Goal: Task Accomplishment & Management: Manage account settings

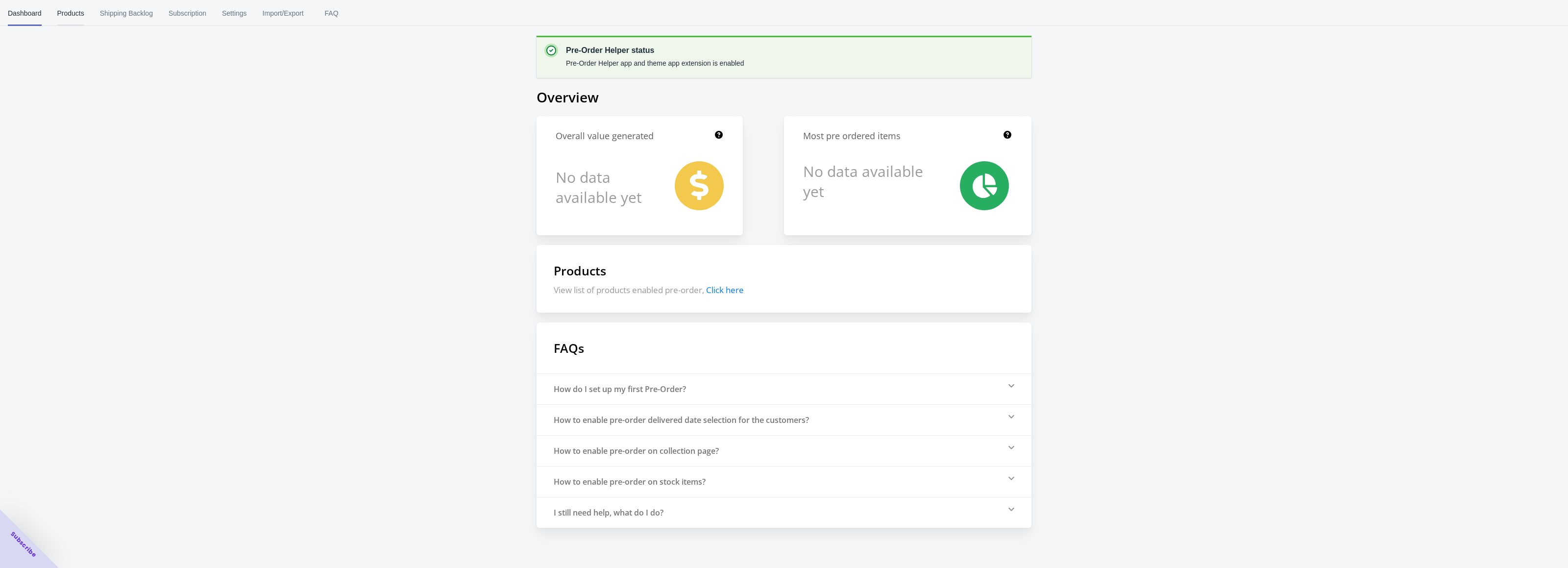
click at [71, 17] on span "Products" at bounding box center [70, 14] width 27 height 26
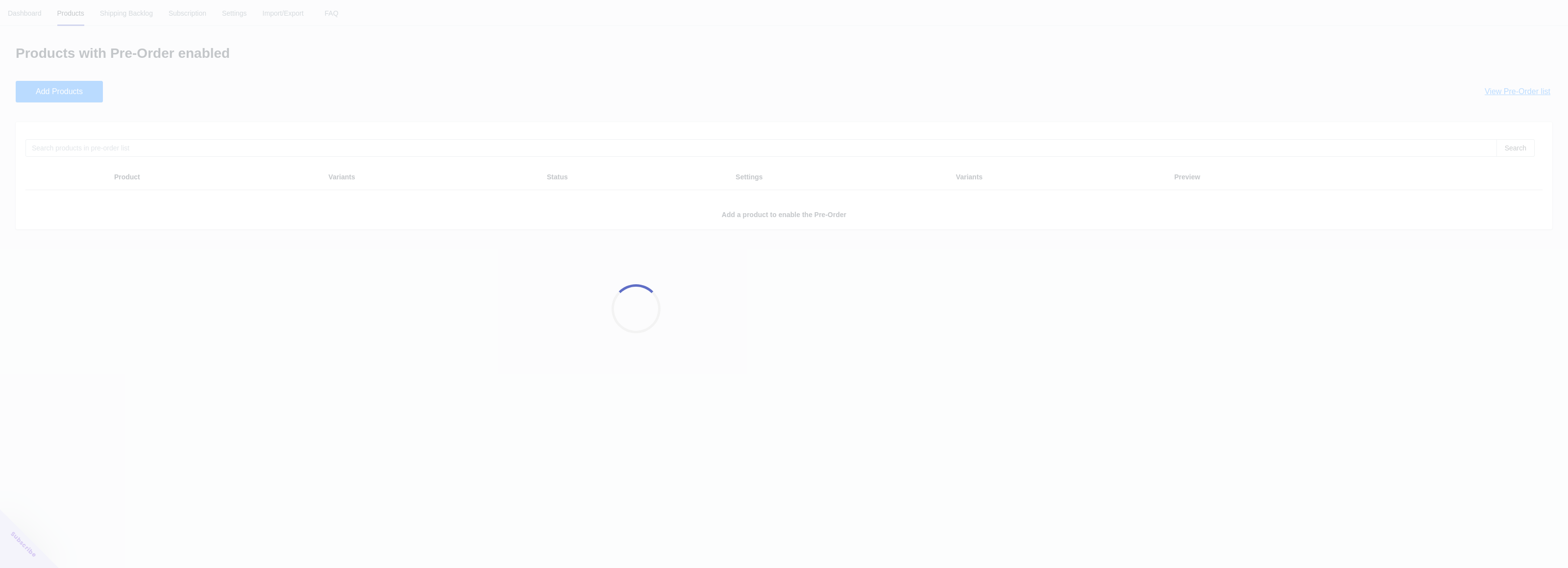
click at [118, 13] on div at bounding box center [784, 284] width 1568 height 568
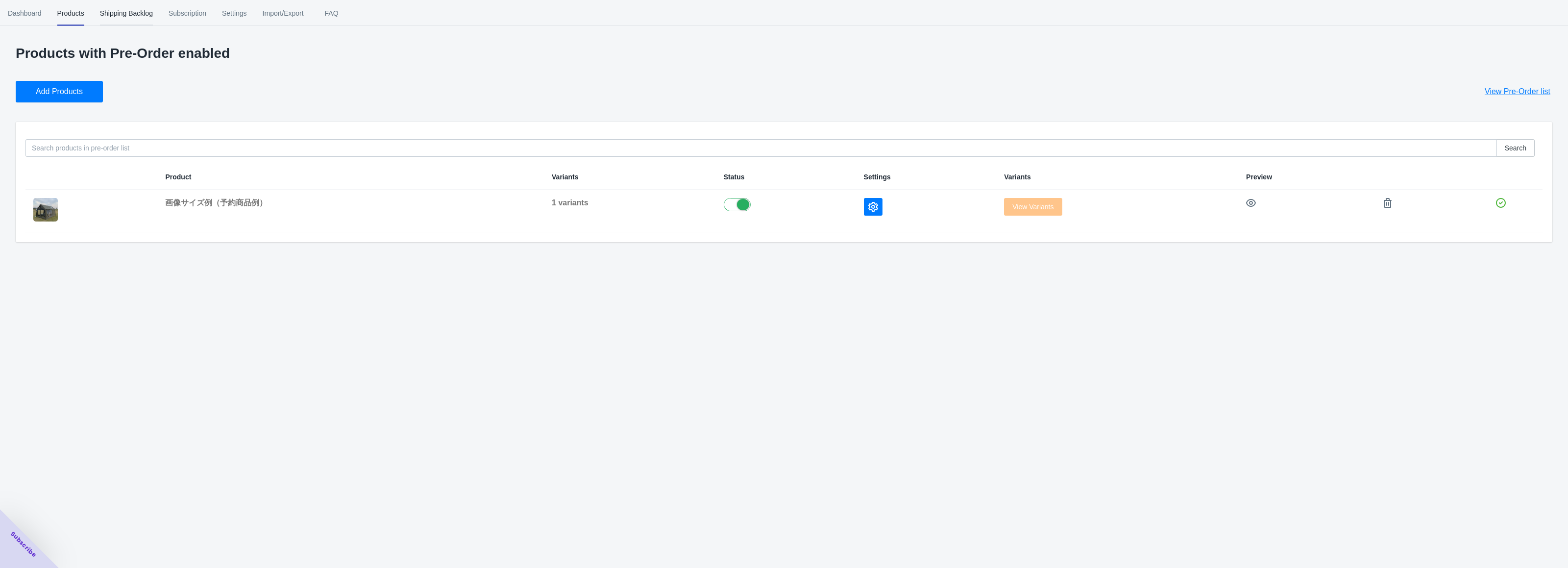
click at [135, 17] on span "Shipping Backlog" at bounding box center [126, 14] width 52 height 26
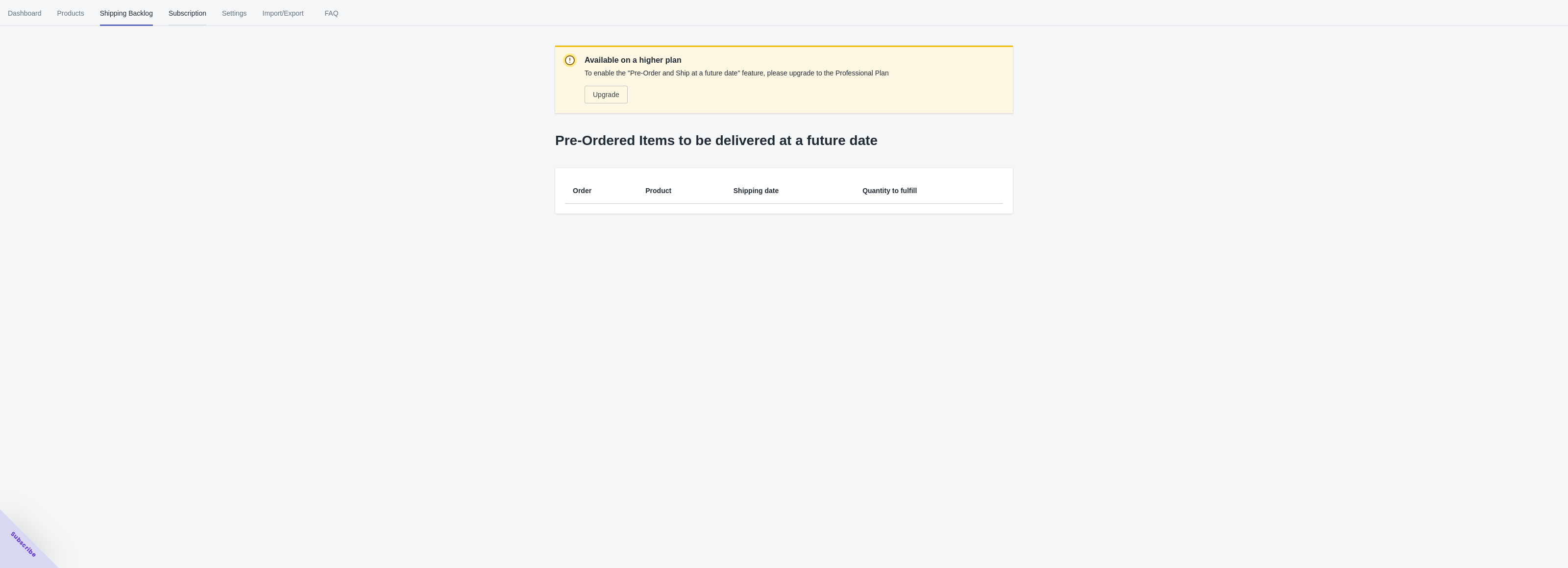
click at [183, 14] on span "Subscription" at bounding box center [187, 14] width 38 height 26
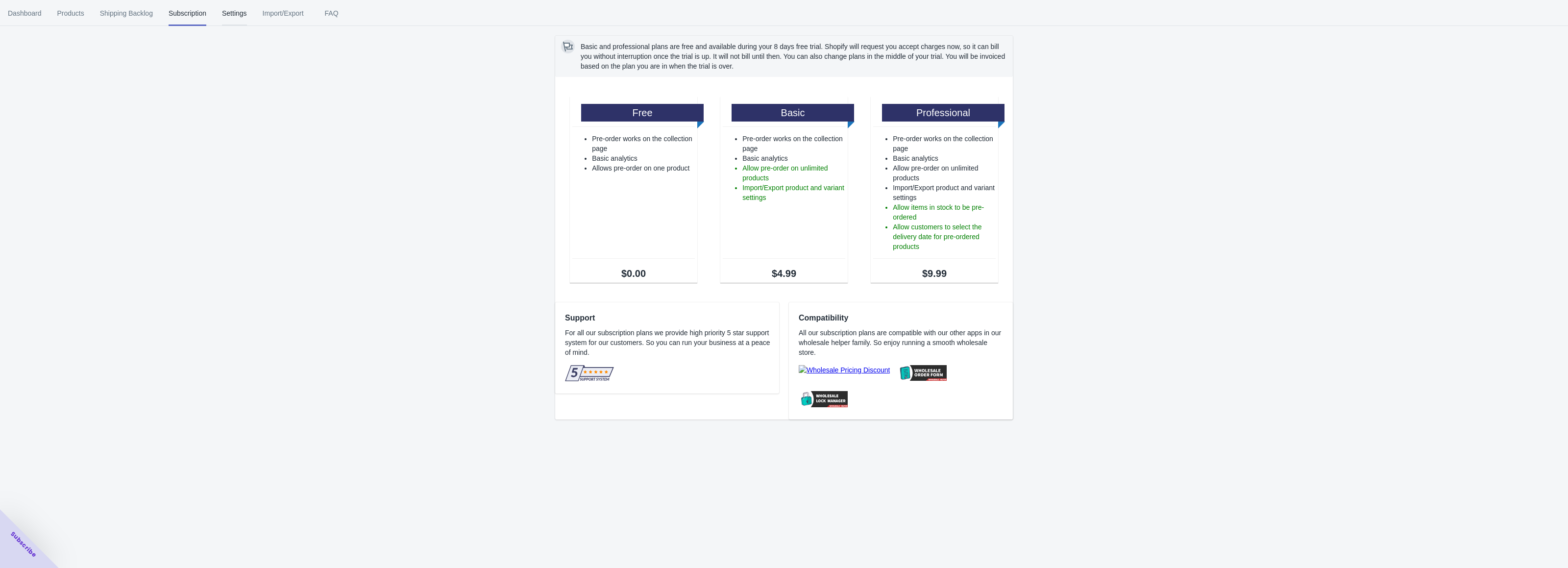
click at [244, 13] on span "Settings" at bounding box center [234, 14] width 25 height 26
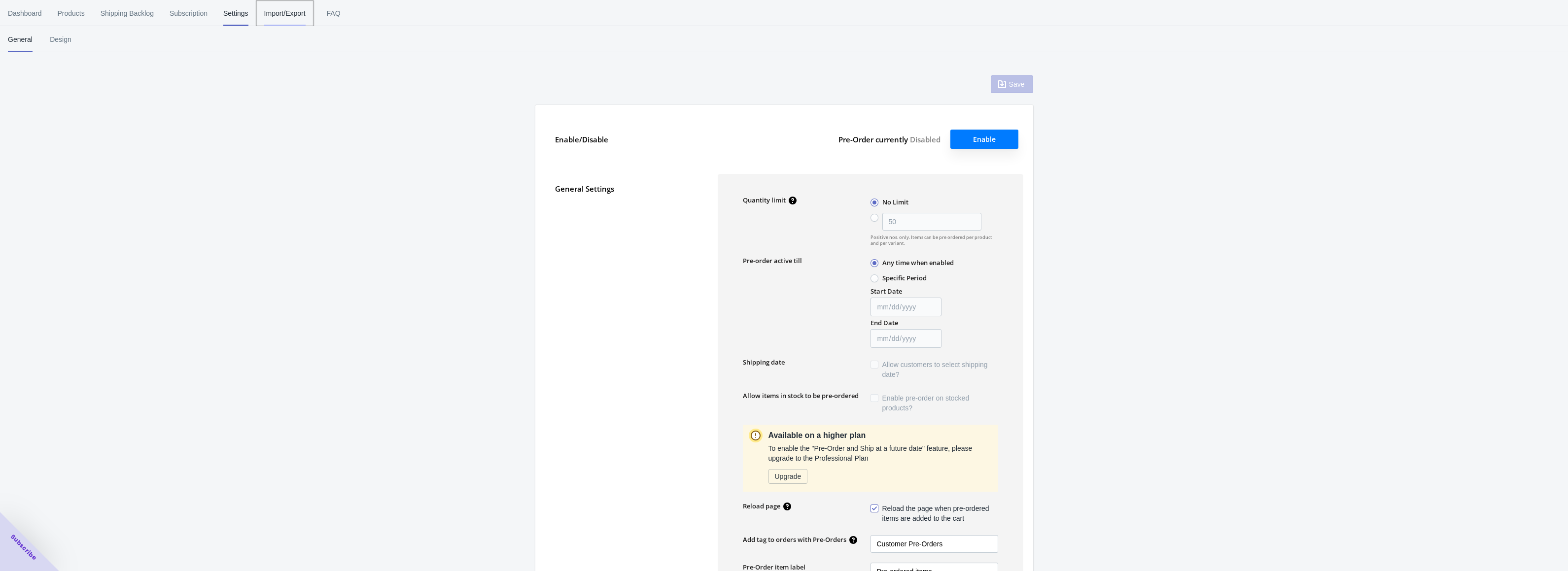
type input "50"
type textarea "Inventory level is <qty>. Some of the items will be pre-ordered."
type textarea "Only <qty> items left in stock."
type textarea "A maximum of <qty> products can be pre ordered."
click at [283, 11] on span "Import/Export" at bounding box center [284, 14] width 42 height 26
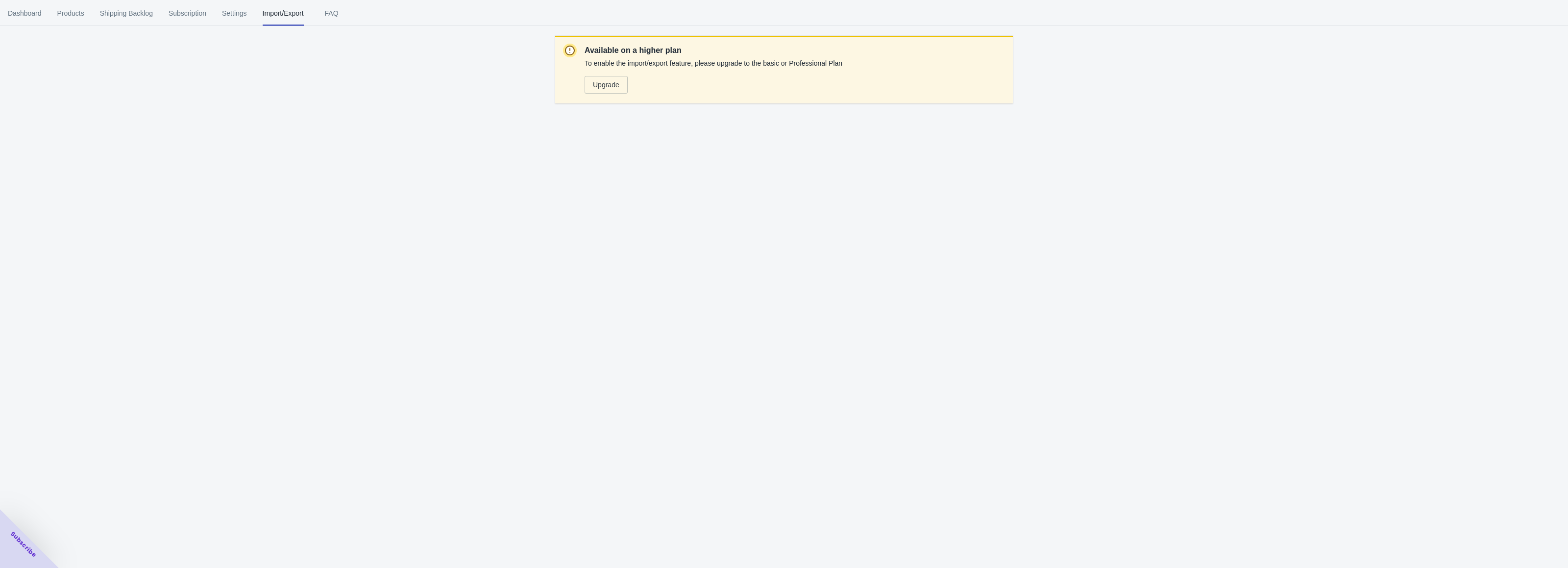
click at [340, 12] on span "FAQ" at bounding box center [331, 14] width 25 height 26
click at [15, 17] on span "Dashboard" at bounding box center [25, 14] width 34 height 26
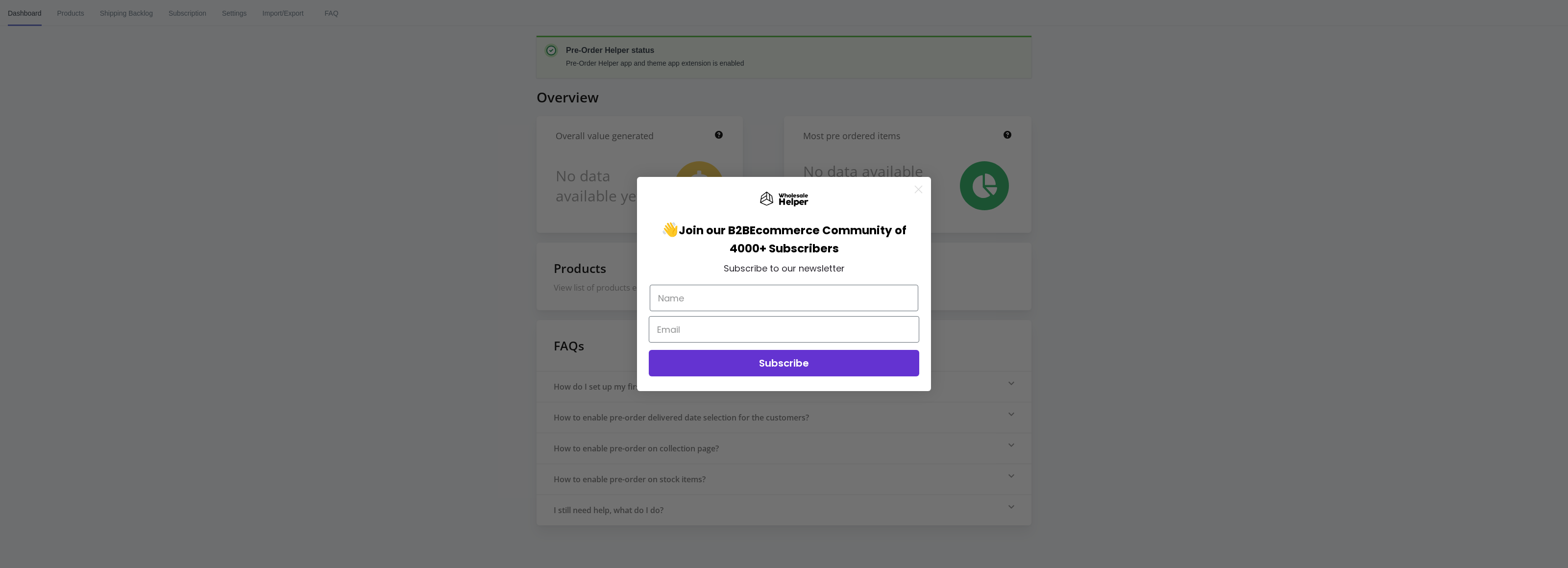
drag, startPoint x: 394, startPoint y: 253, endPoint x: 406, endPoint y: 251, distance: 12.2
click at [394, 253] on div "Close dialog 👋 Join our B2B Ecommerce Community of 4000+ Subscribers Subscribe …" at bounding box center [784, 284] width 1568 height 568
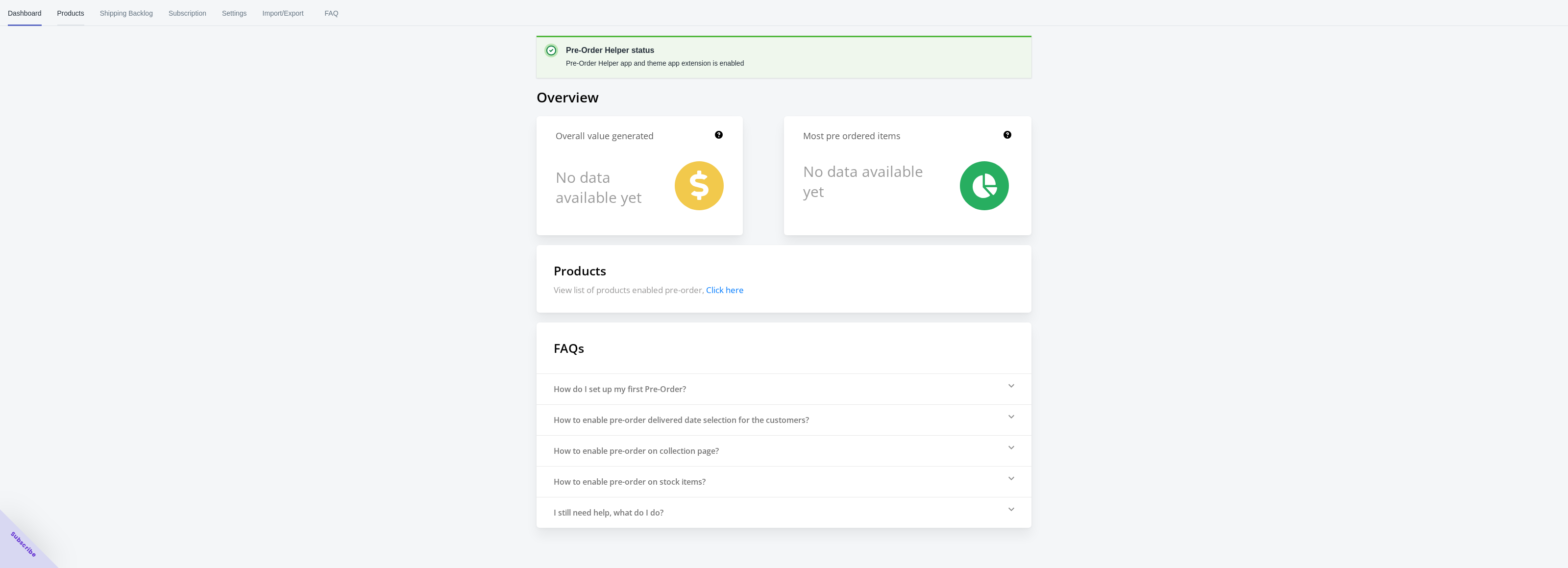
click at [73, 12] on span "Products" at bounding box center [70, 14] width 27 height 26
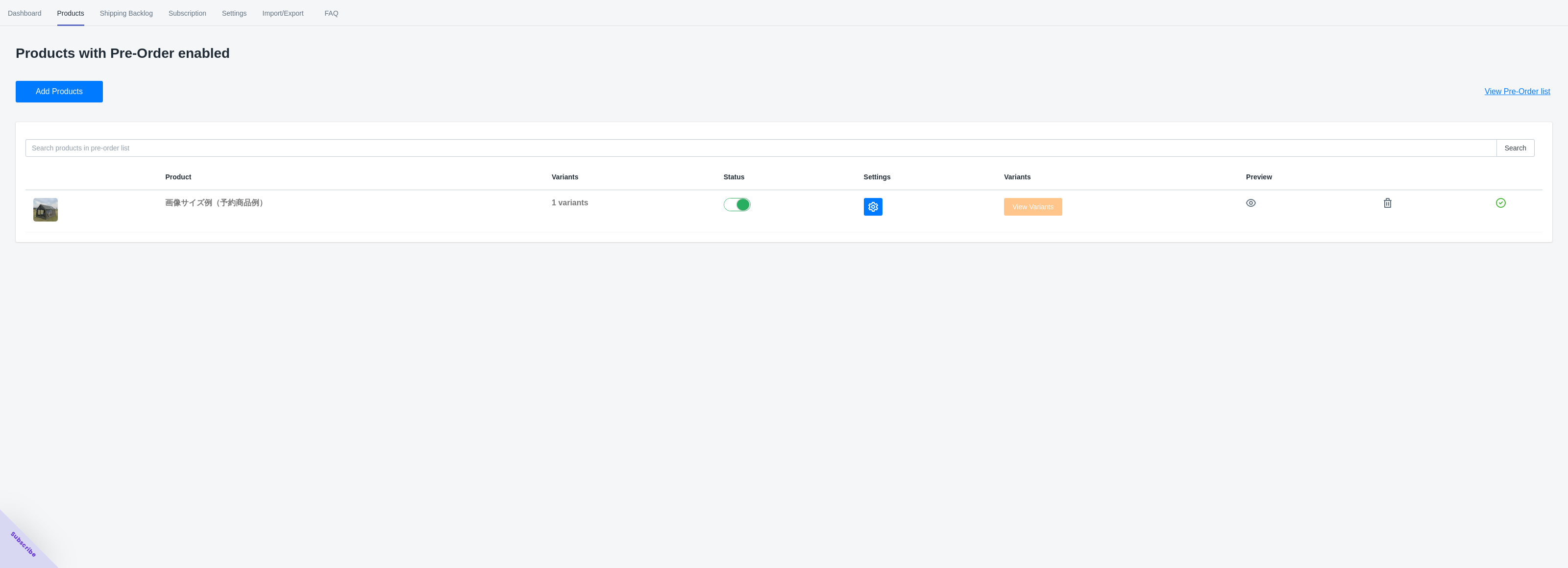
click at [118, 16] on span "Shipping Backlog" at bounding box center [126, 14] width 52 height 26
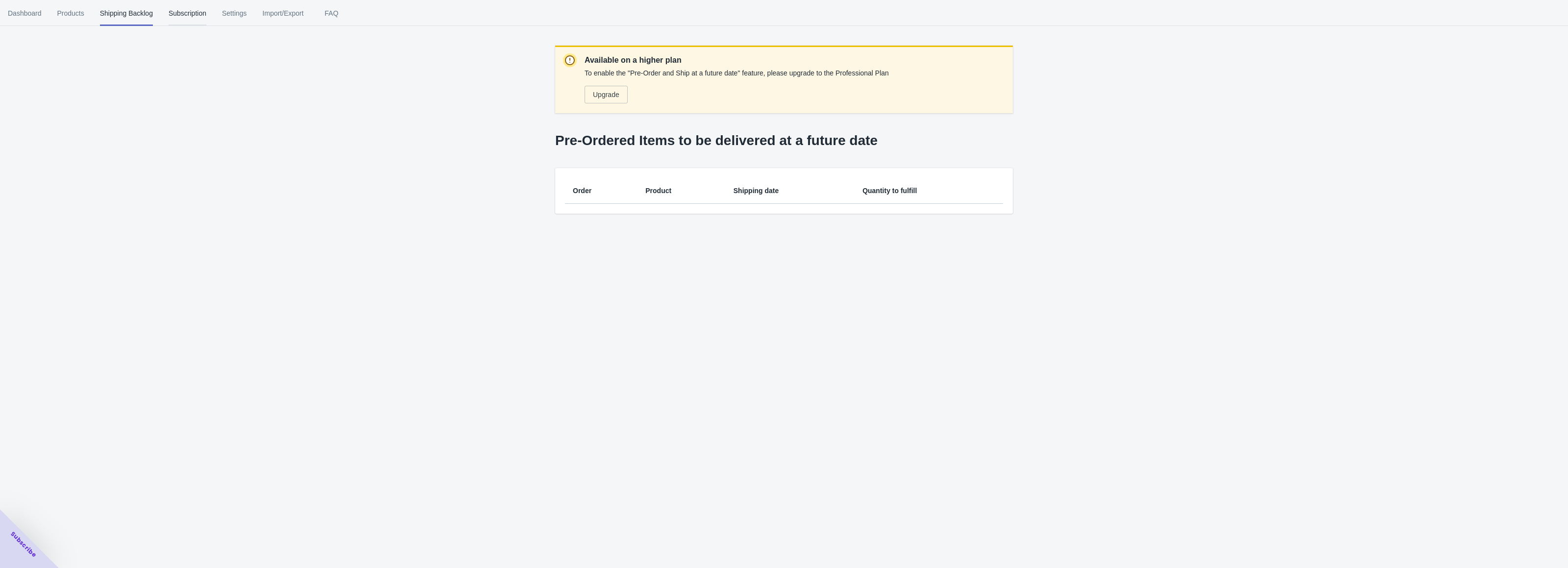
click at [186, 14] on span "Subscription" at bounding box center [187, 14] width 38 height 26
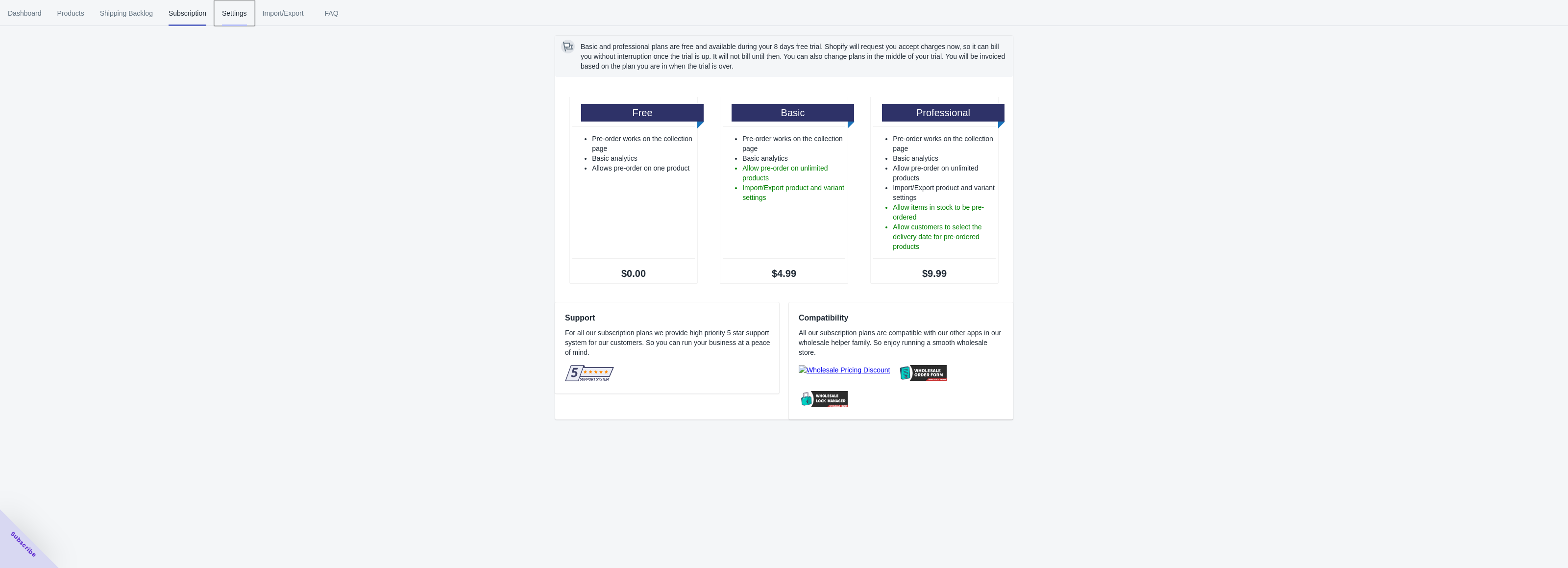
click at [242, 17] on span "Settings" at bounding box center [234, 14] width 25 height 26
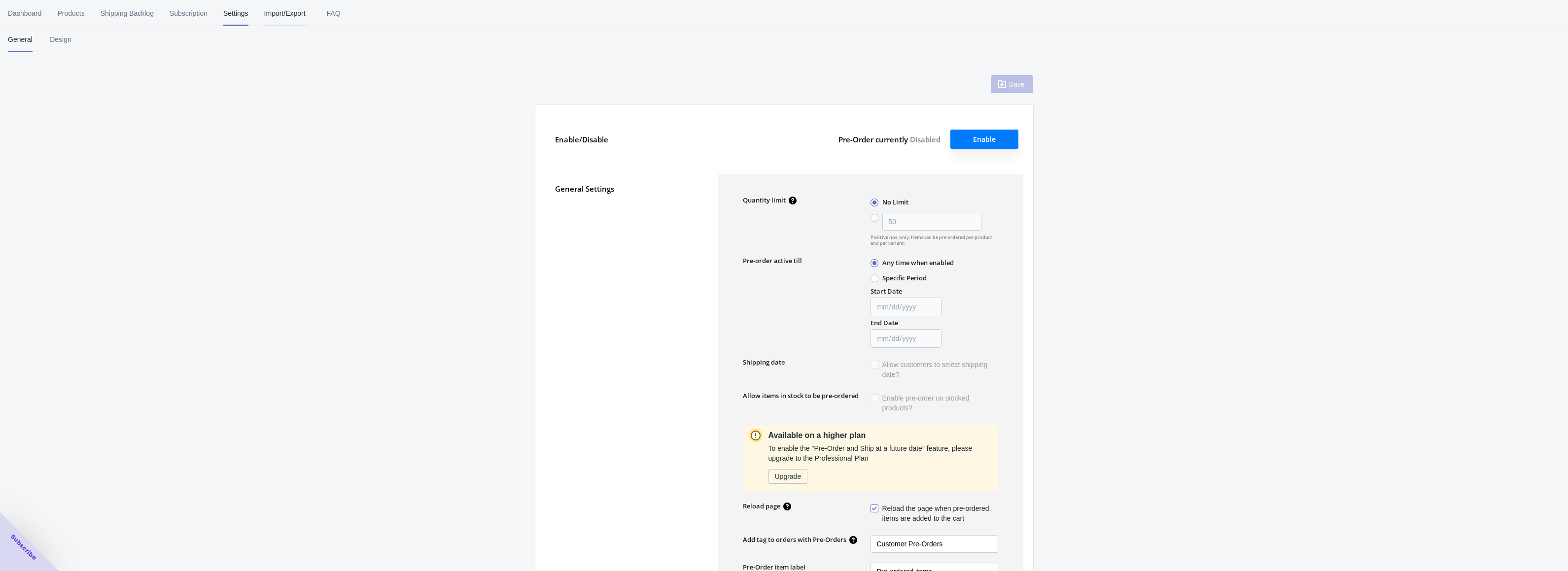
type input "50"
type textarea "Inventory level is <qty>. Some of the items will be pre-ordered."
type textarea "Only <qty> items left in stock."
type textarea "A maximum of <qty> products can be pre ordered."
click at [306, 12] on span "Import/Export" at bounding box center [284, 14] width 42 height 26
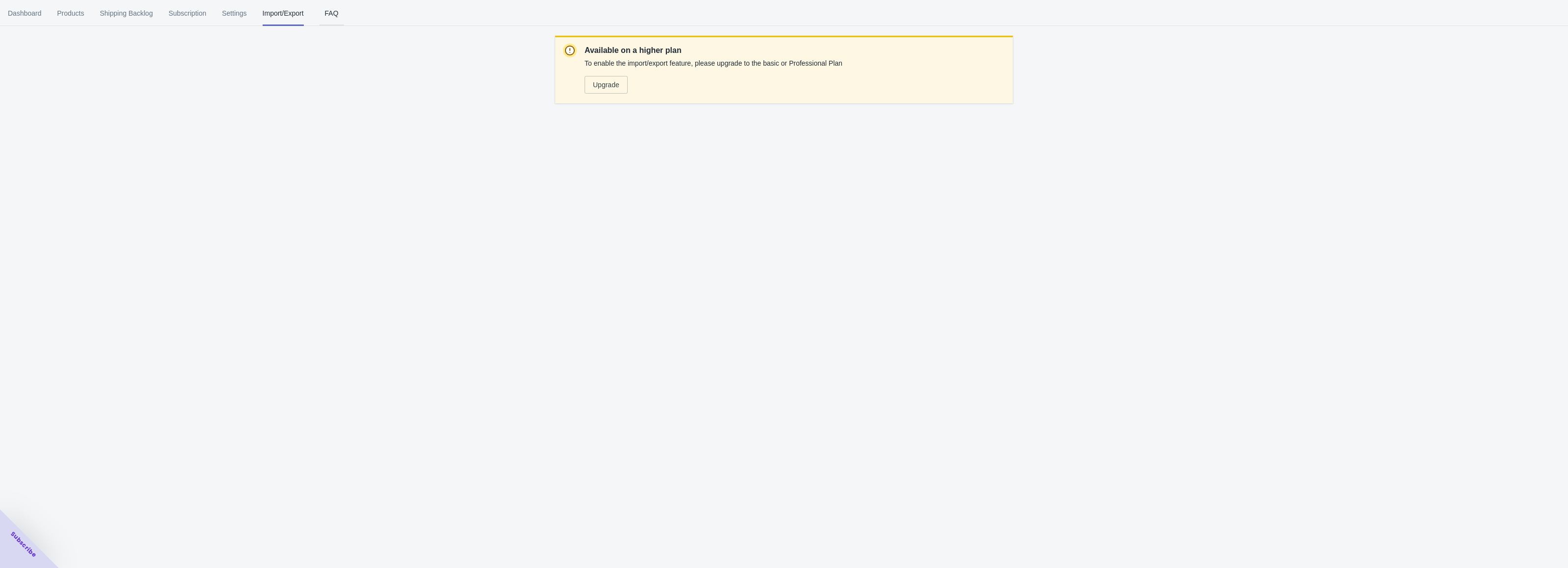
click at [343, 16] on span "FAQ" at bounding box center [331, 14] width 25 height 26
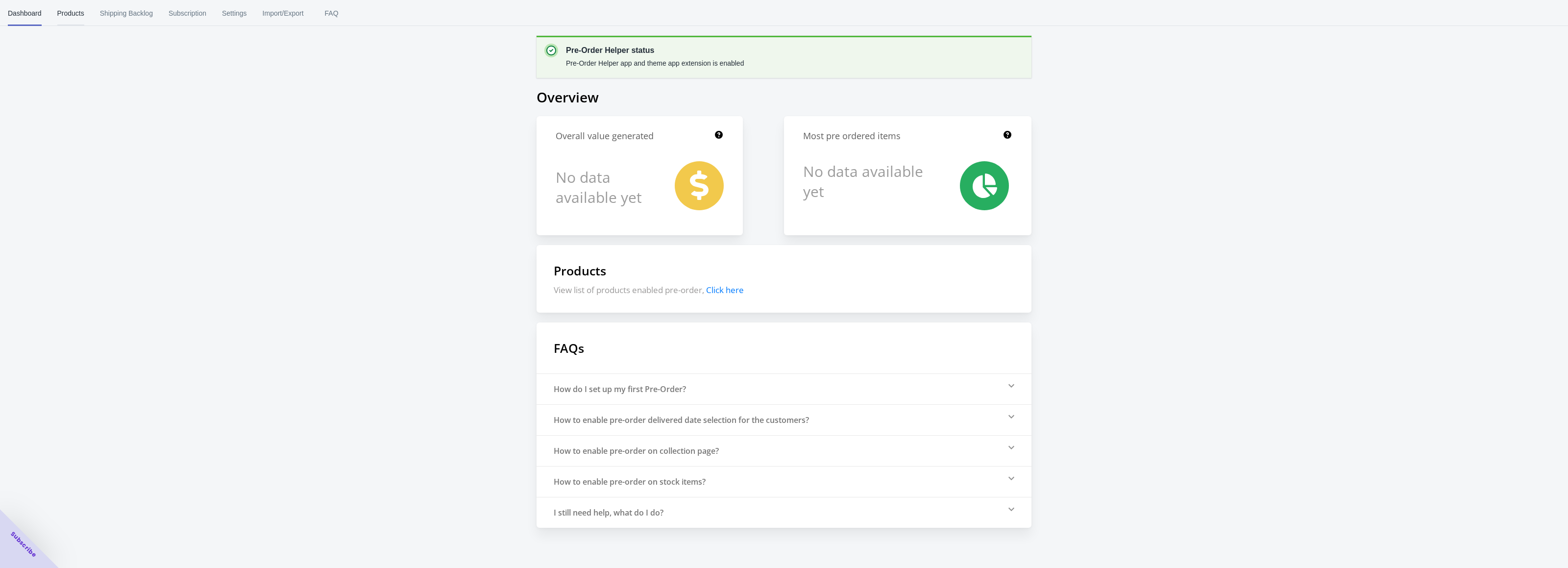
click at [77, 22] on span "Products" at bounding box center [70, 14] width 27 height 26
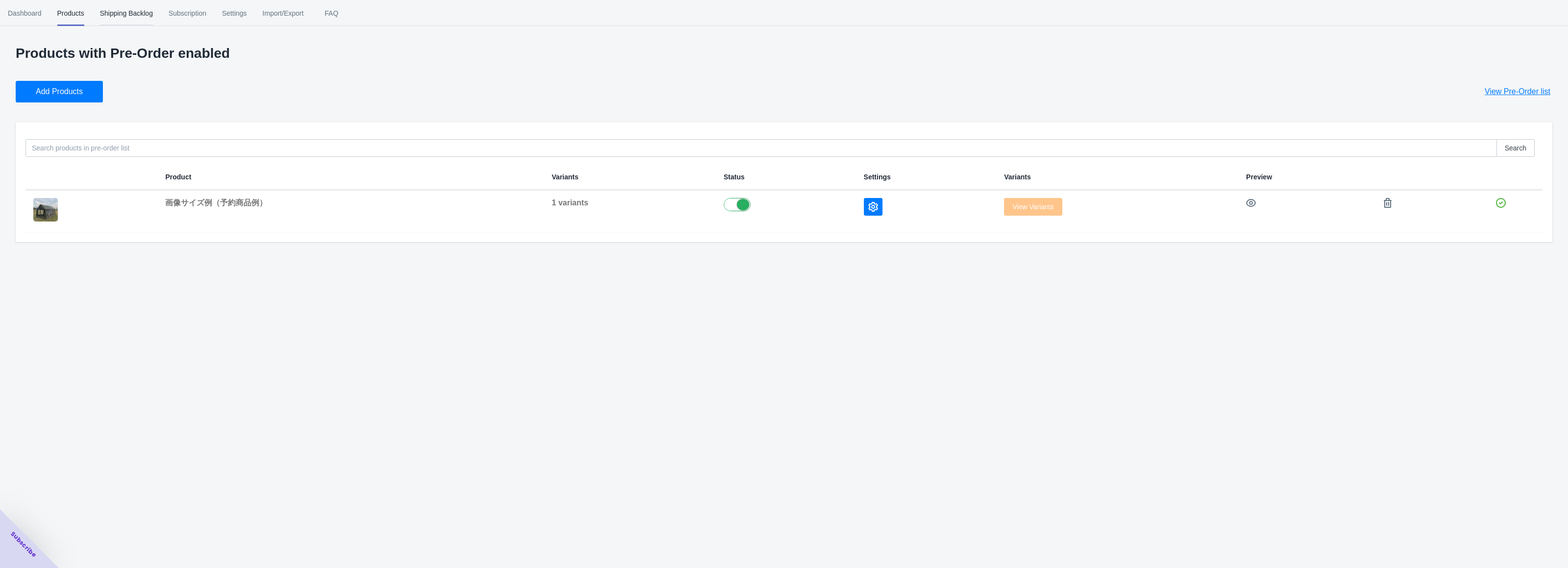
click at [135, 18] on span "Shipping Backlog" at bounding box center [126, 14] width 52 height 26
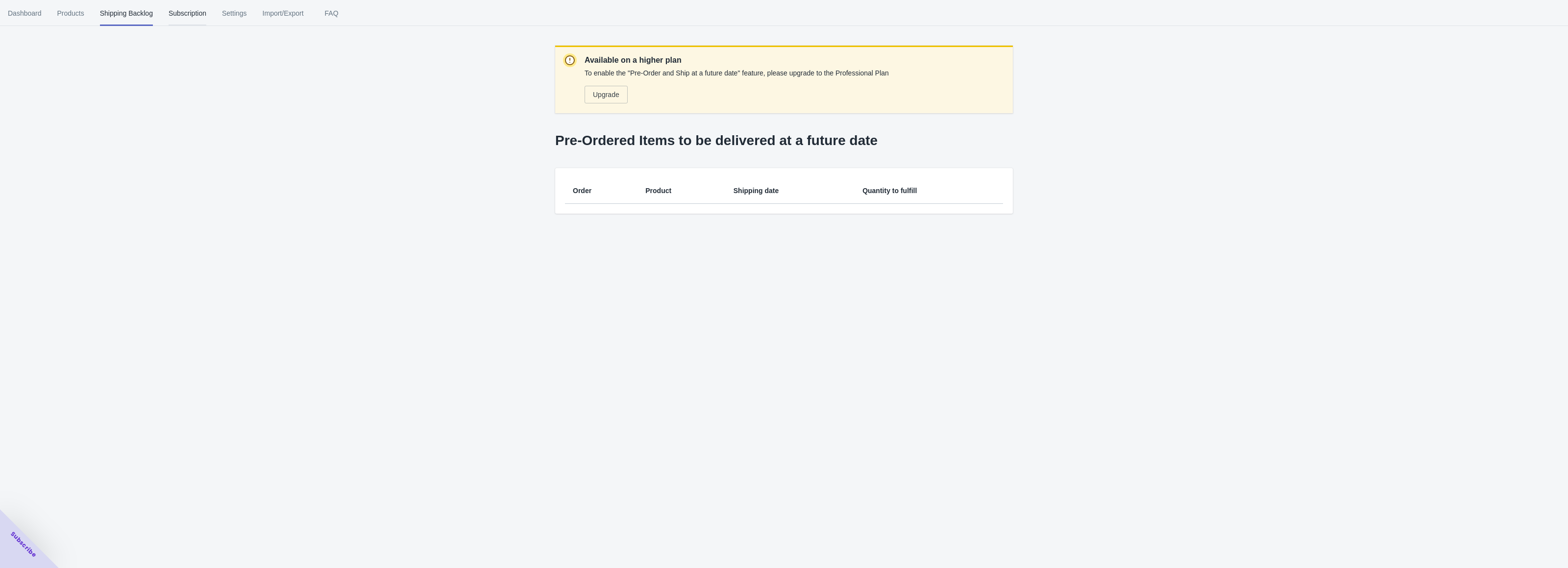
click at [186, 12] on span "Subscription" at bounding box center [187, 14] width 38 height 26
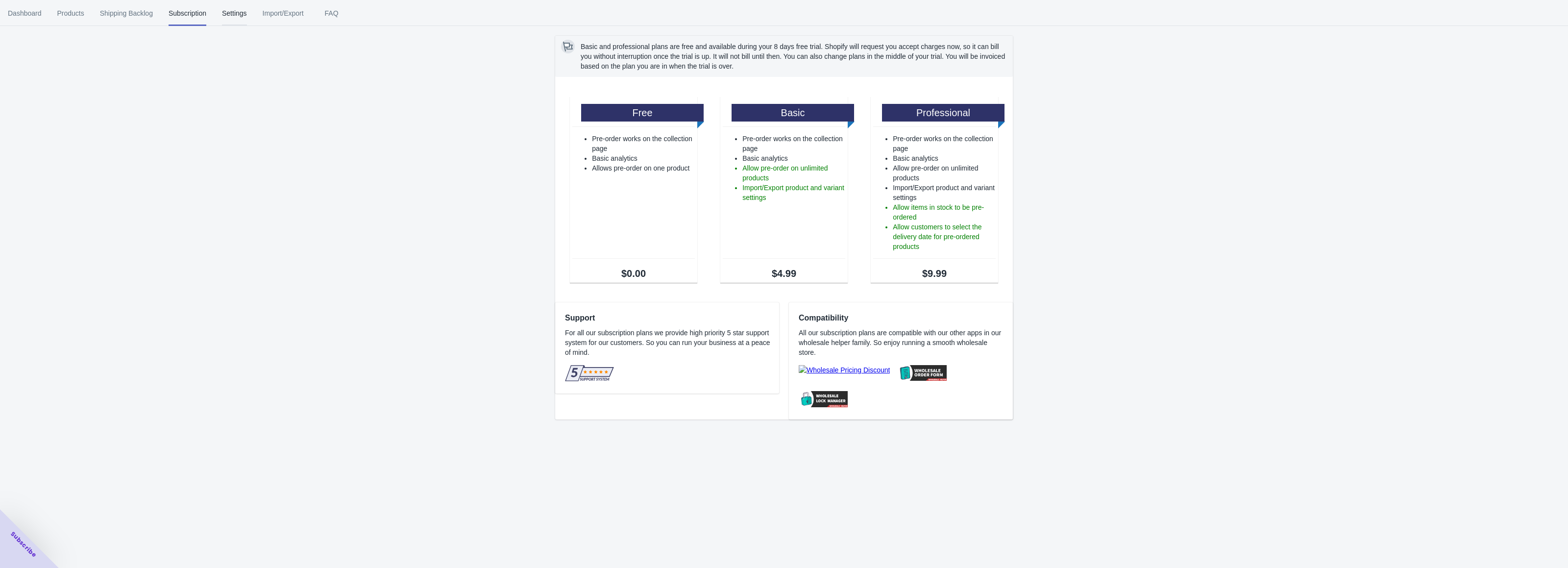
click at [244, 17] on span "Settings" at bounding box center [234, 14] width 25 height 26
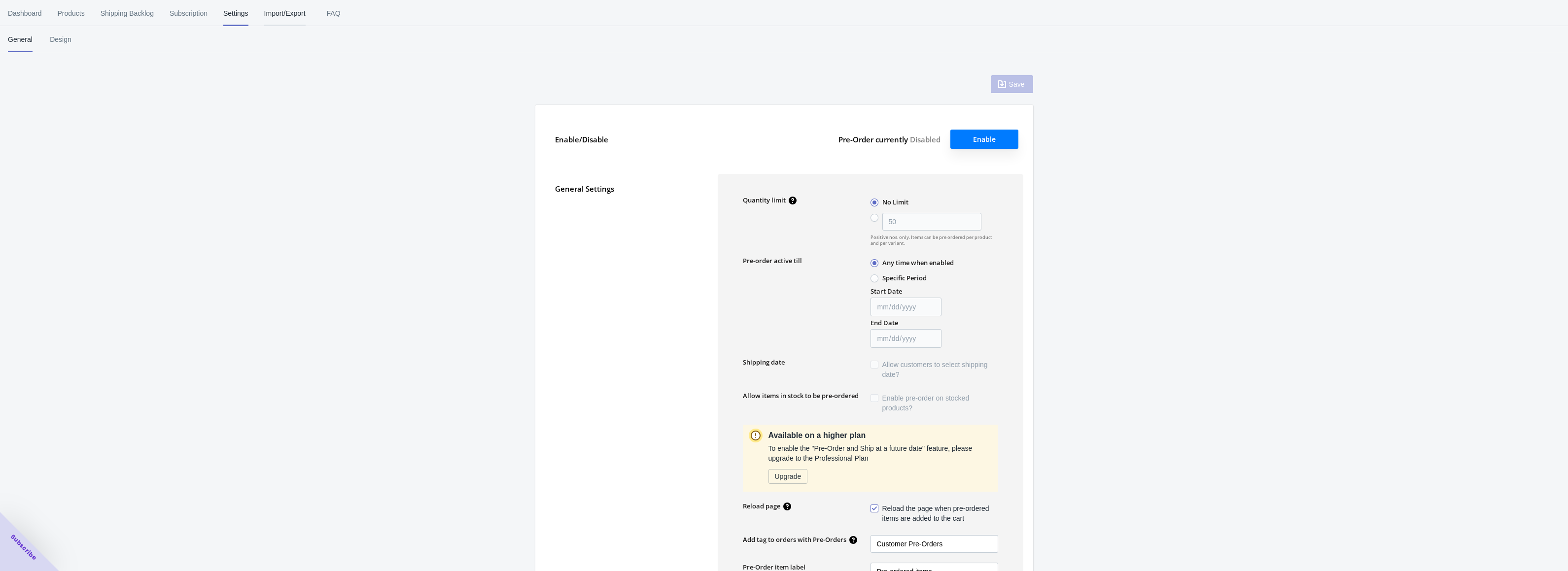
type input "50"
type textarea "Inventory level is <qty>. Some of the items will be pre-ordered."
type textarea "Only <qty> items left in stock."
type textarea "A maximum of <qty> products can be pre ordered."
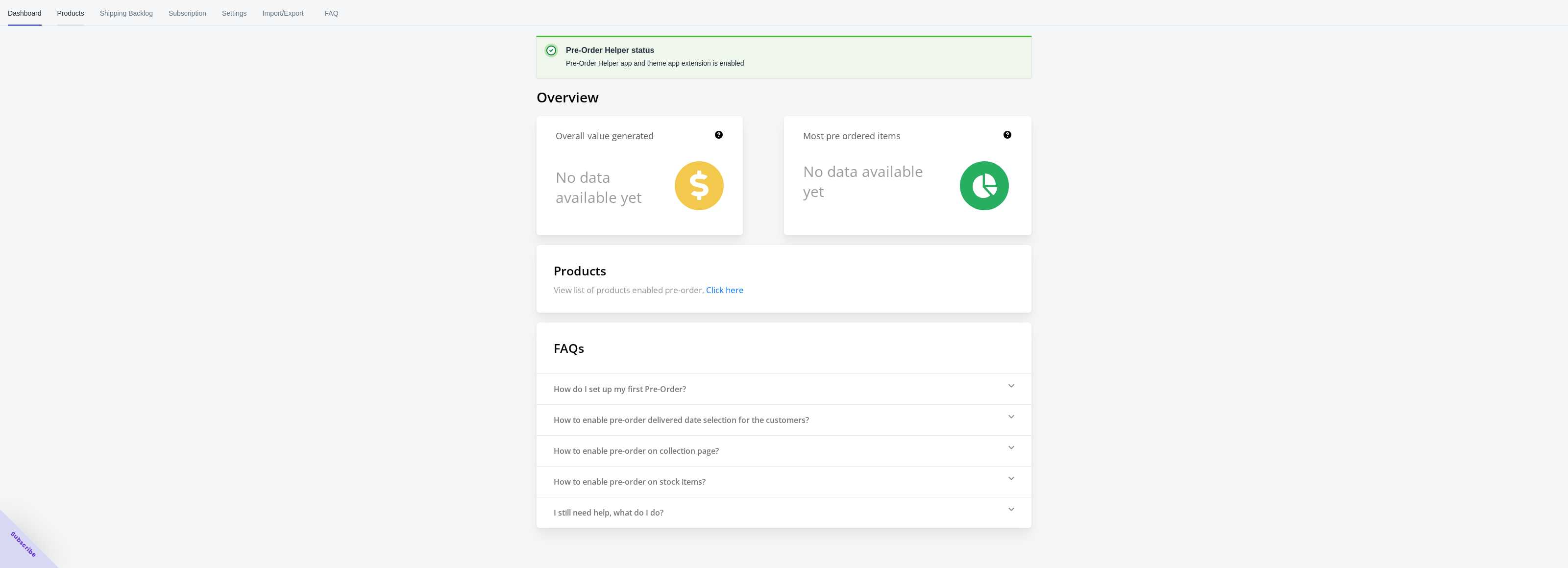
click at [70, 15] on span "Products" at bounding box center [70, 14] width 27 height 26
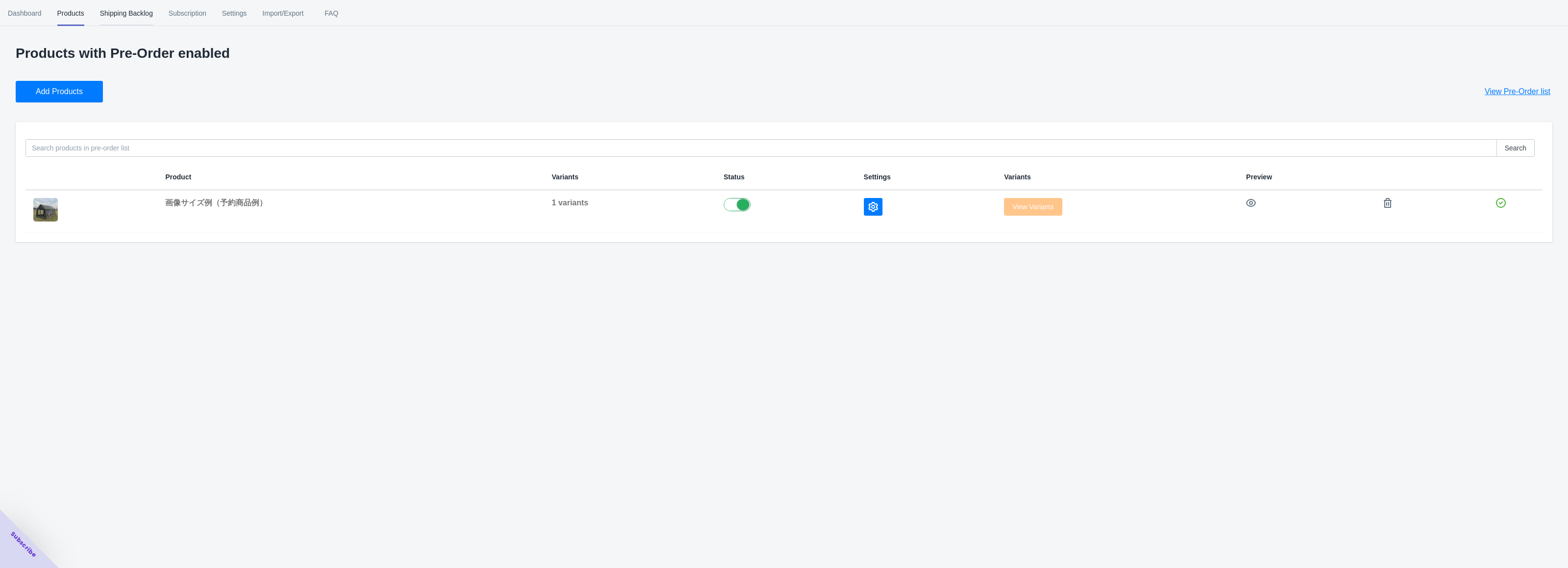
click at [124, 15] on span "Shipping Backlog" at bounding box center [126, 14] width 52 height 26
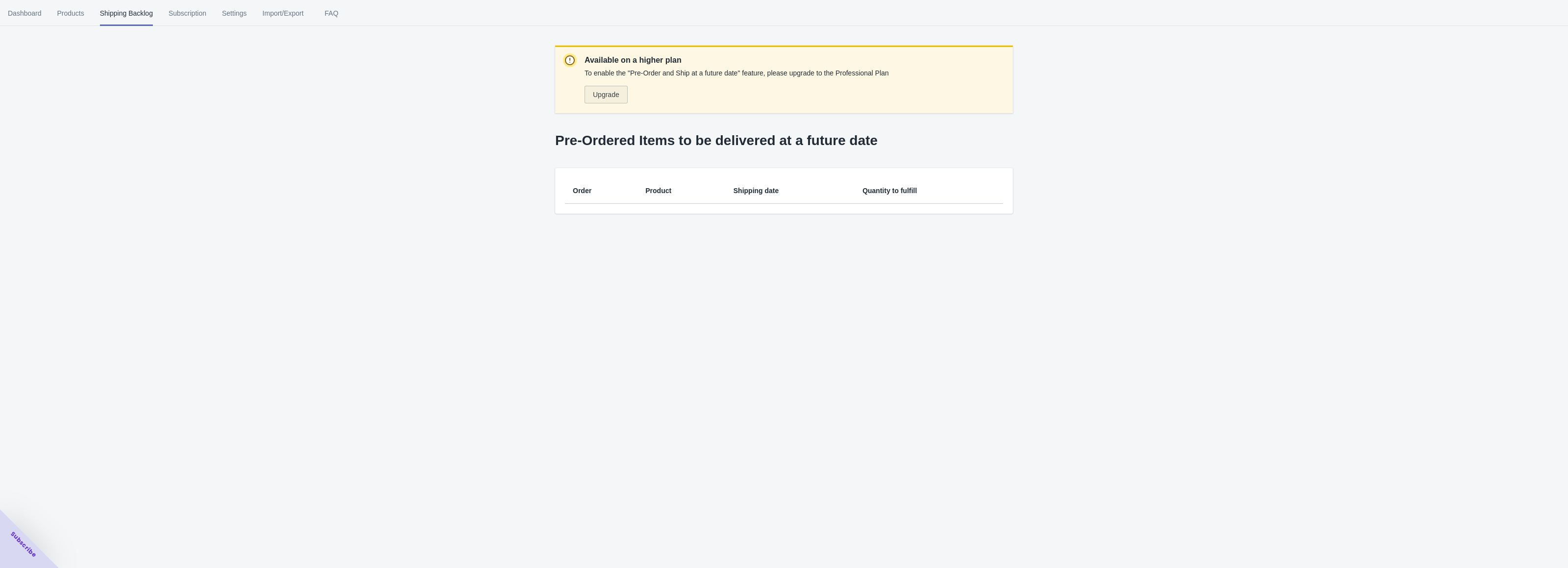
click at [597, 97] on span "Upgrade" at bounding box center [606, 94] width 27 height 8
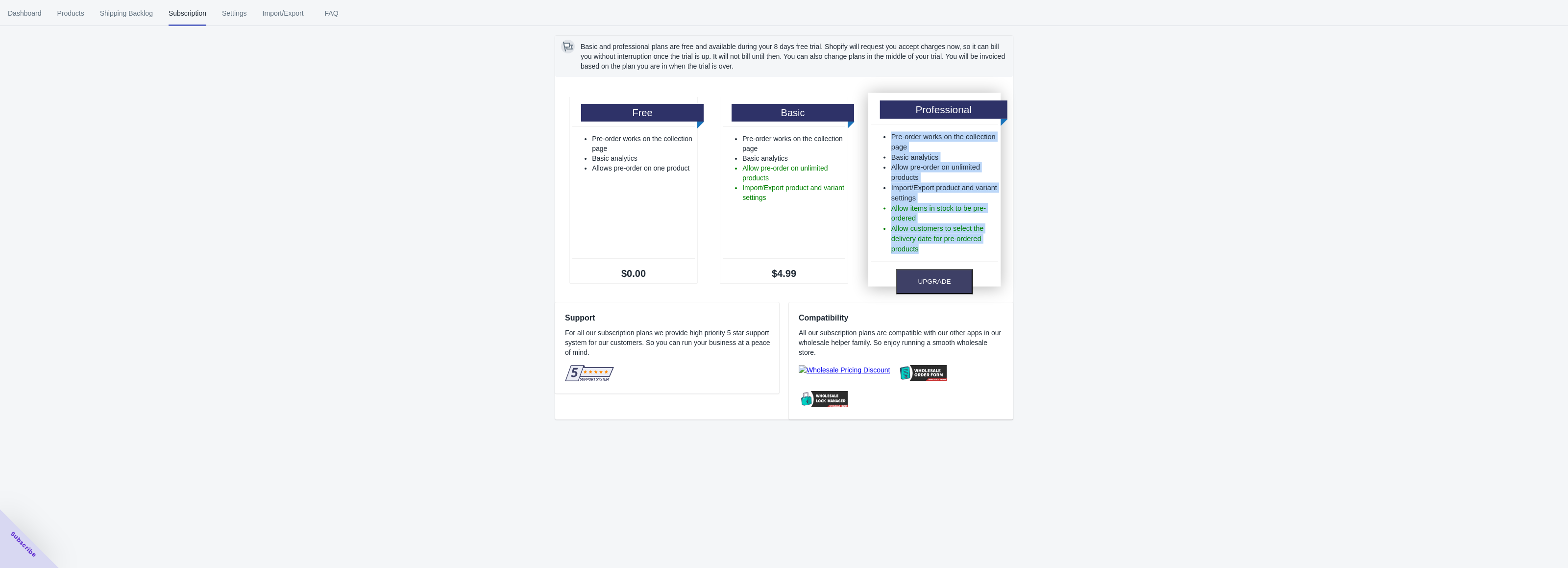
drag, startPoint x: 930, startPoint y: 252, endPoint x: 887, endPoint y: 133, distance: 126.5
click at [887, 133] on ul "Pre-order works on the collection page Basic analytics Allow pre-order on unlim…" at bounding box center [935, 192] width 127 height 122
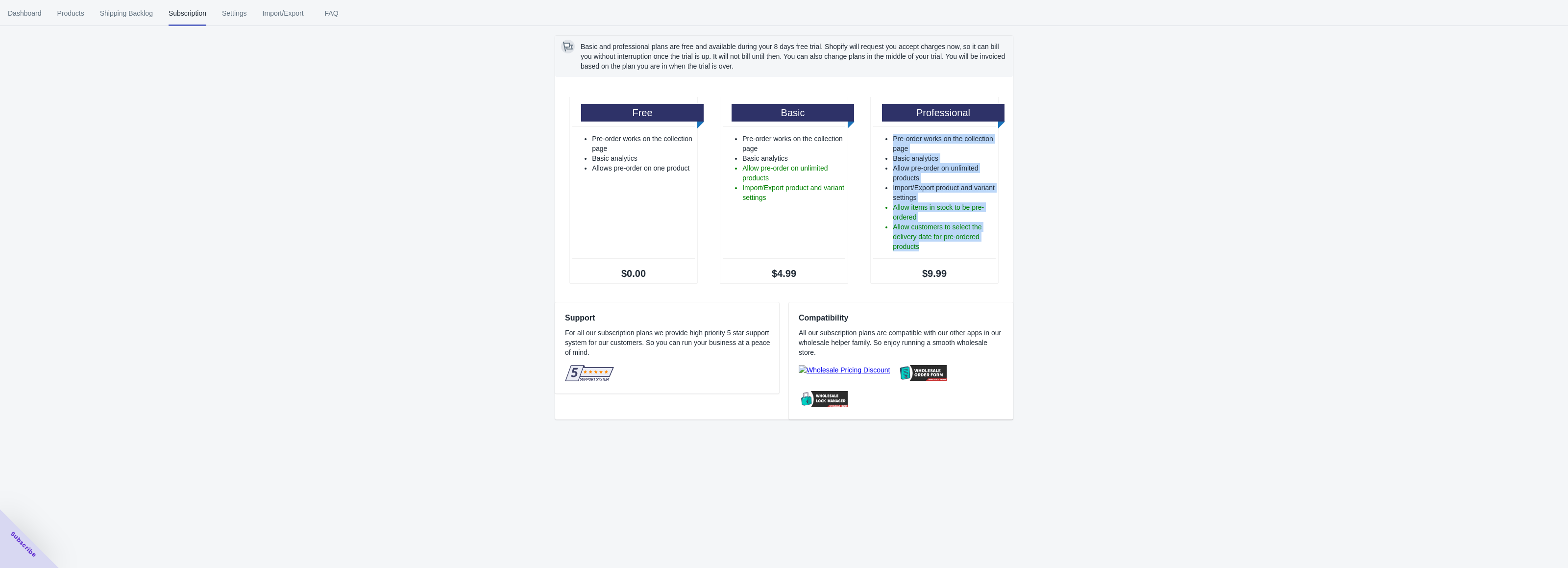
click at [881, 118] on div at bounding box center [881, 118] width 0 height 0
